Goal: Information Seeking & Learning: Learn about a topic

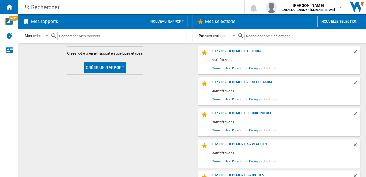
click at [54, 11] on div "Rechercher Rechercher 0 [PERSON_NAME] CATALOG CANDY - [DOMAIN_NAME] CATALOG CAN…" at bounding box center [191, 7] width 347 height 14
click at [53, 9] on div "Rechercher" at bounding box center [130, 7] width 198 height 8
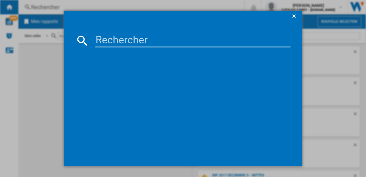
click at [102, 35] on input at bounding box center [192, 41] width 195 height 14
paste input "RFC3OP5579IN"
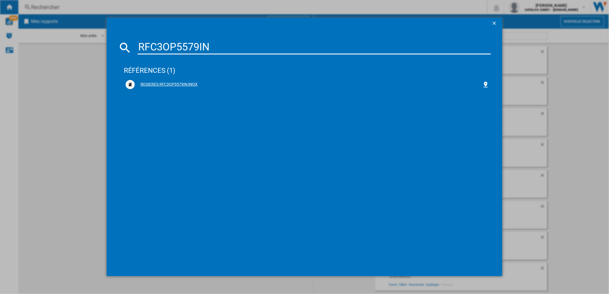
type input "RFC3OP5579IN"
click at [165, 82] on div "ROSIERES RFC3OP5579IN INOX" at bounding box center [309, 85] width 348 height 6
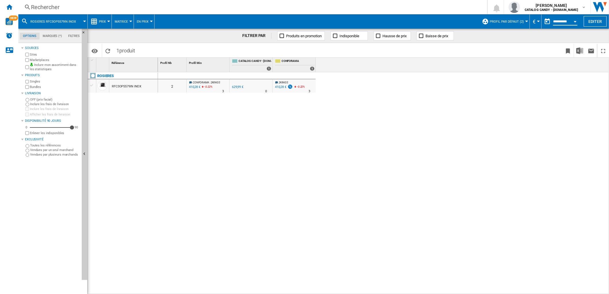
click at [558, 22] on input "**********" at bounding box center [565, 22] width 24 height 5
click at [121, 26] on button "Matrice" at bounding box center [123, 21] width 16 height 14
click at [102, 21] on md-backdrop at bounding box center [304, 147] width 609 height 294
click at [101, 22] on span "Prix" at bounding box center [102, 22] width 7 height 4
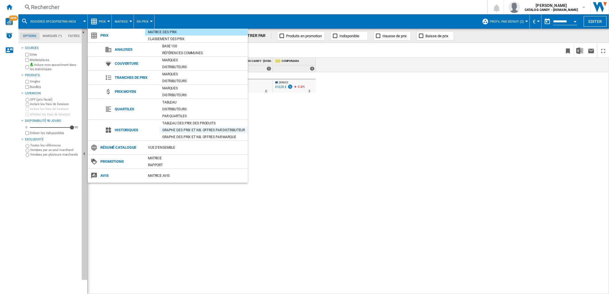
click at [194, 131] on div "Graphe des prix et nb. offres par distributeur" at bounding box center [203, 130] width 88 height 6
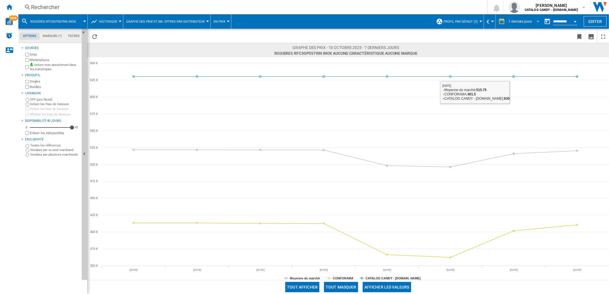
click at [521, 18] on md-select-value "7 derniers jours" at bounding box center [525, 21] width 34 height 9
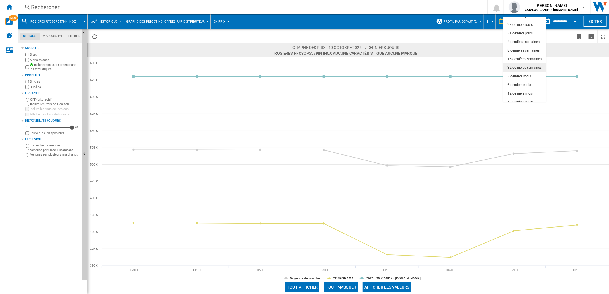
scroll to position [36, 0]
click at [525, 89] on div "12 derniers mois" at bounding box center [520, 89] width 25 height 5
